Goal: Find specific page/section: Find specific page/section

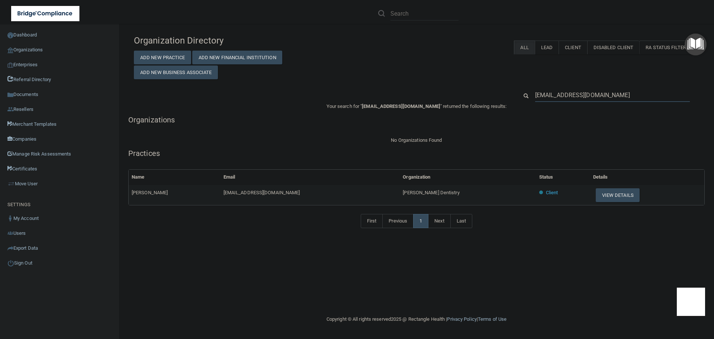
click at [541, 93] on input "[EMAIL_ADDRESS][DOMAIN_NAME]" at bounding box center [612, 95] width 155 height 14
paste input "[EMAIL_ADDRESS]"
type input "[EMAIL_ADDRESS][DOMAIN_NAME]"
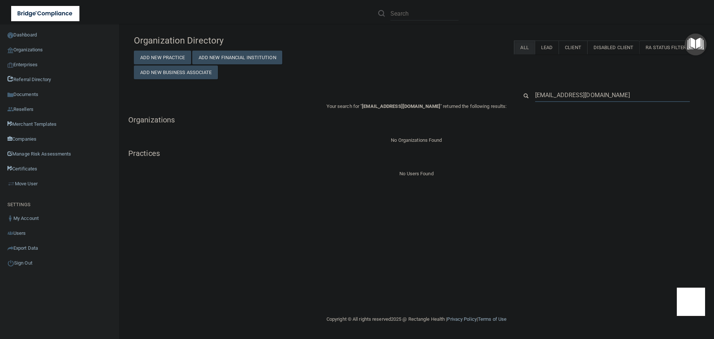
click at [637, 90] on input "[EMAIL_ADDRESS][DOMAIN_NAME]" at bounding box center [612, 95] width 155 height 14
paste input "[PERSON_NAME]"
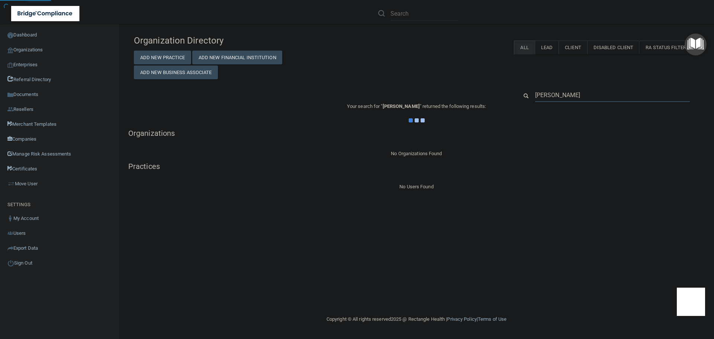
type input "[PERSON_NAME]"
click at [562, 141] on div "Your search for " [PERSON_NAME] " returned the following results: Organizations…" at bounding box center [416, 146] width 576 height 89
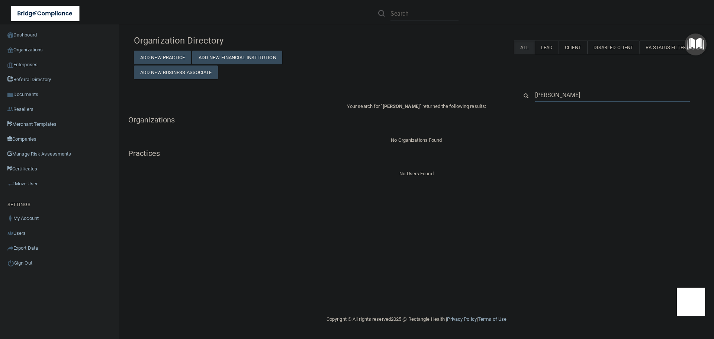
click at [574, 97] on input "[PERSON_NAME]" at bounding box center [612, 95] width 155 height 14
paste input "559) 261-0185"
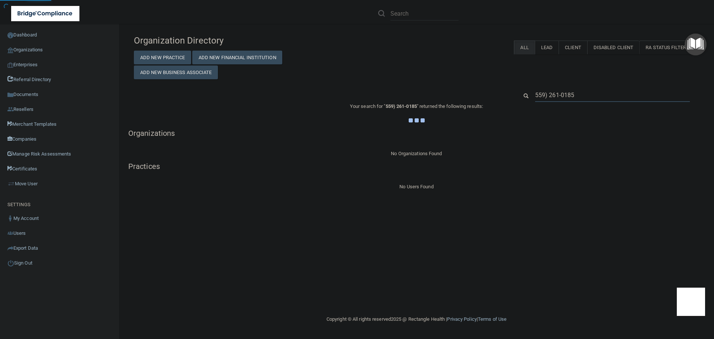
type input "559) 261-0185"
click at [496, 164] on h5 "Practices" at bounding box center [416, 166] width 576 height 8
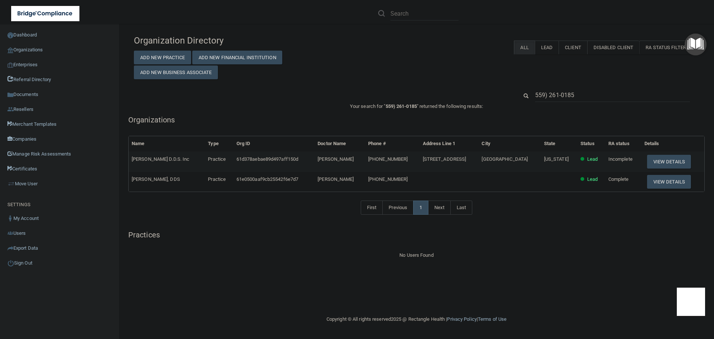
drag, startPoint x: 392, startPoint y: 178, endPoint x: 339, endPoint y: 181, distance: 52.5
click at [339, 181] on tr "[PERSON_NAME], DDS Practice 61e0500aaf9cb25542f6e7d7 [PERSON_NAME] [PHONE_NUMBE…" at bounding box center [417, 182] width 576 height 20
copy tr "[PERSON_NAME]"
drag, startPoint x: 594, startPoint y: 98, endPoint x: 523, endPoint y: 97, distance: 70.7
click at [523, 97] on div "559) 261-0185" at bounding box center [608, 95] width 192 height 14
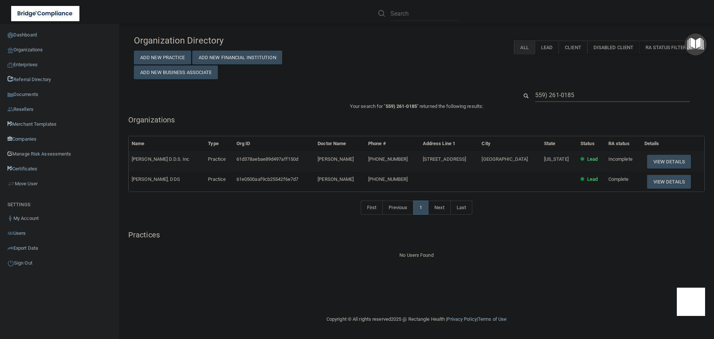
paste input "[PERSON_NAME]"
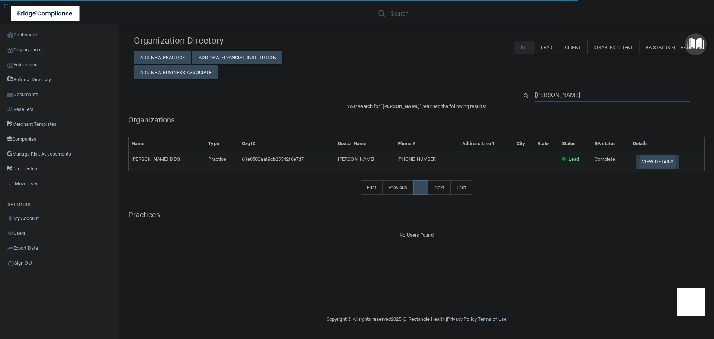
type input "[PERSON_NAME]"
click at [647, 163] on button "View Details" at bounding box center [658, 162] width 44 height 14
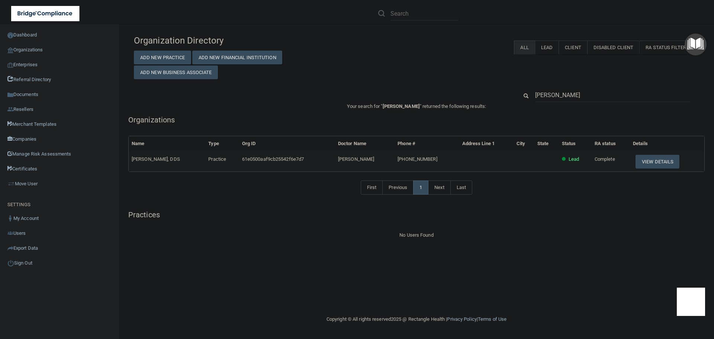
drag, startPoint x: 625, startPoint y: 94, endPoint x: 529, endPoint y: 102, distance: 96.3
click at [529, 102] on div "[PERSON_NAME]" at bounding box center [608, 95] width 192 height 14
drag, startPoint x: 438, startPoint y: 160, endPoint x: 395, endPoint y: 158, distance: 43.2
click at [395, 158] on tr "[PERSON_NAME], DDS Practice 61e0500aaf9cb25542f6e7d7 [PERSON_NAME] [PHONE_NUMBE…" at bounding box center [417, 161] width 576 height 20
copy tr "[PHONE_NUMBER]"
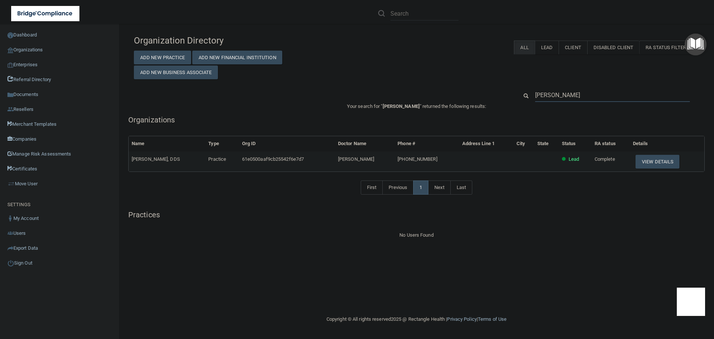
drag, startPoint x: 602, startPoint y: 93, endPoint x: 509, endPoint y: 88, distance: 93.1
click at [509, 88] on div "Organization Directory Add New Practice Add New Financial Institution Add New B…" at bounding box center [416, 135] width 565 height 208
paste input "[PHONE_NUMBER]"
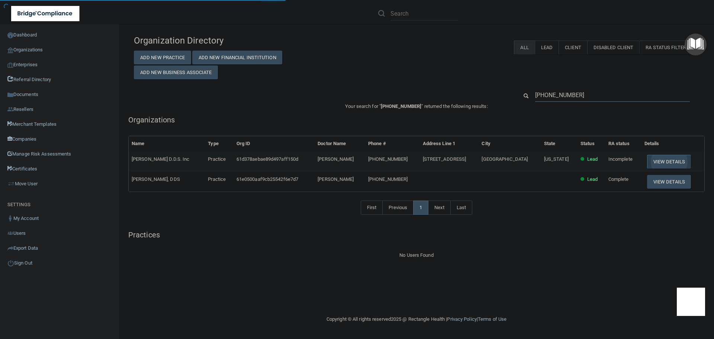
type input "[PHONE_NUMBER]"
click at [662, 159] on button "View Details" at bounding box center [669, 162] width 44 height 14
